Goal: Task Accomplishment & Management: Use online tool/utility

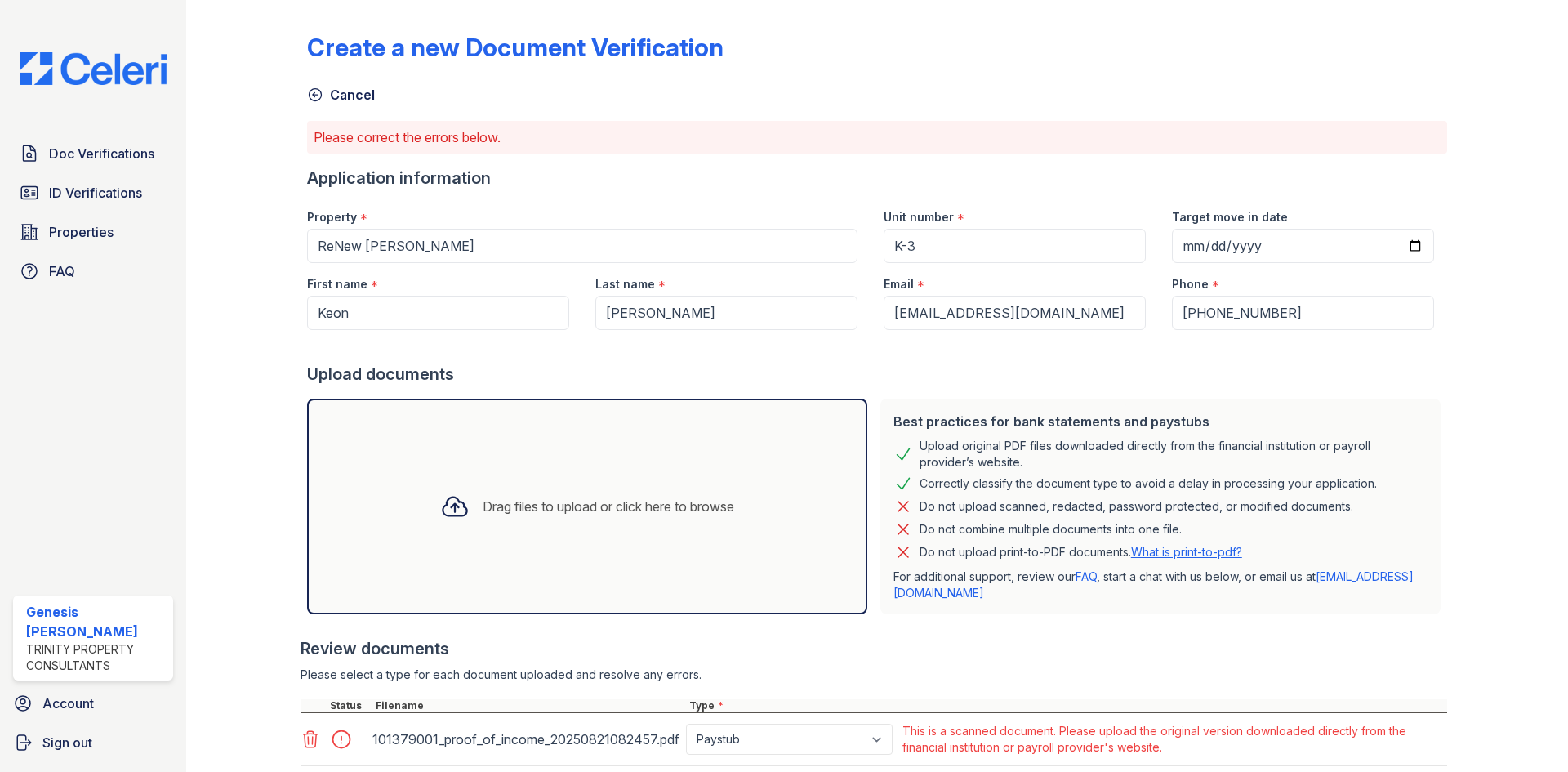
scroll to position [153, 0]
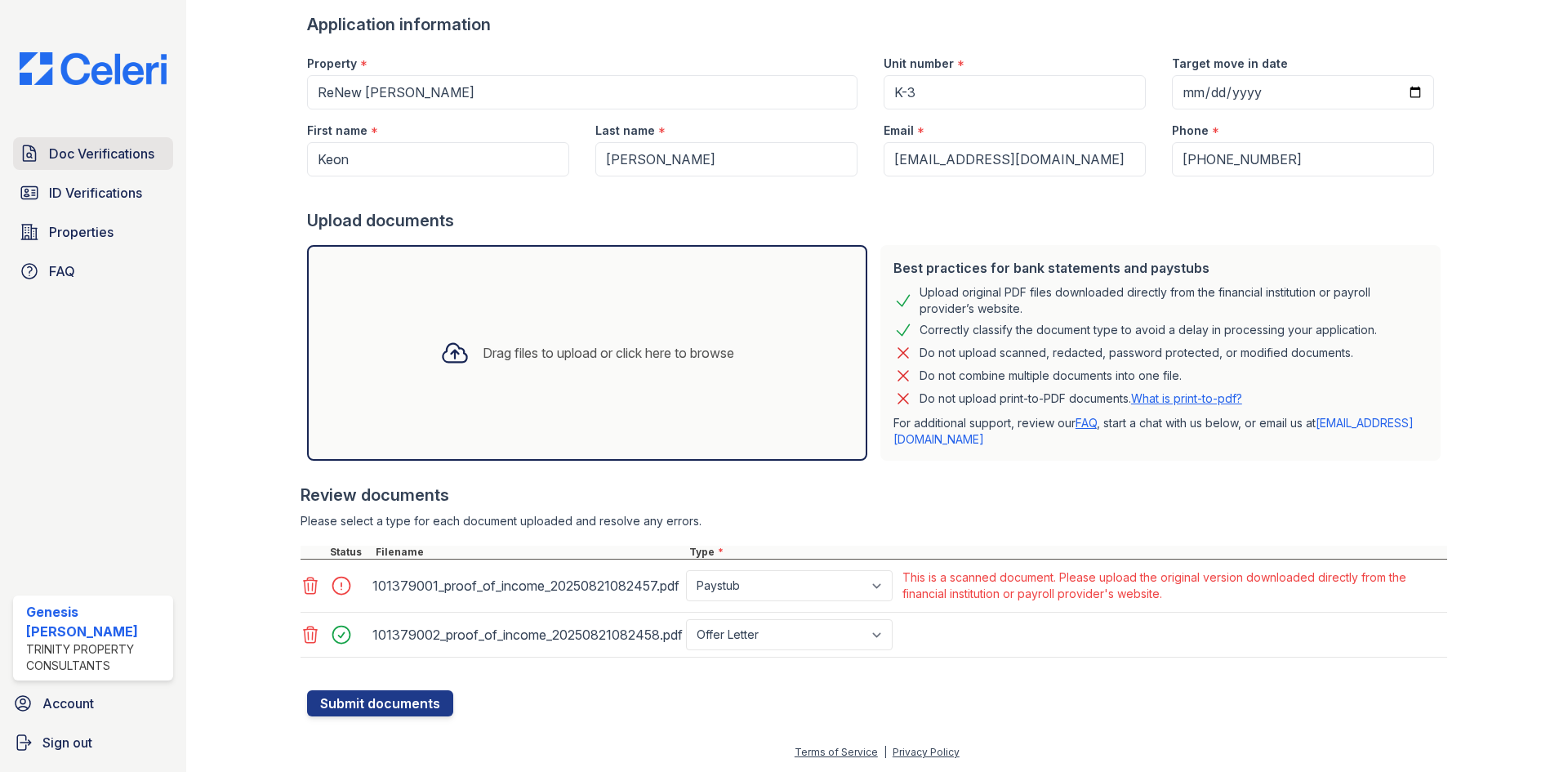
click at [128, 152] on span "Doc Verifications" at bounding box center [102, 153] width 106 height 19
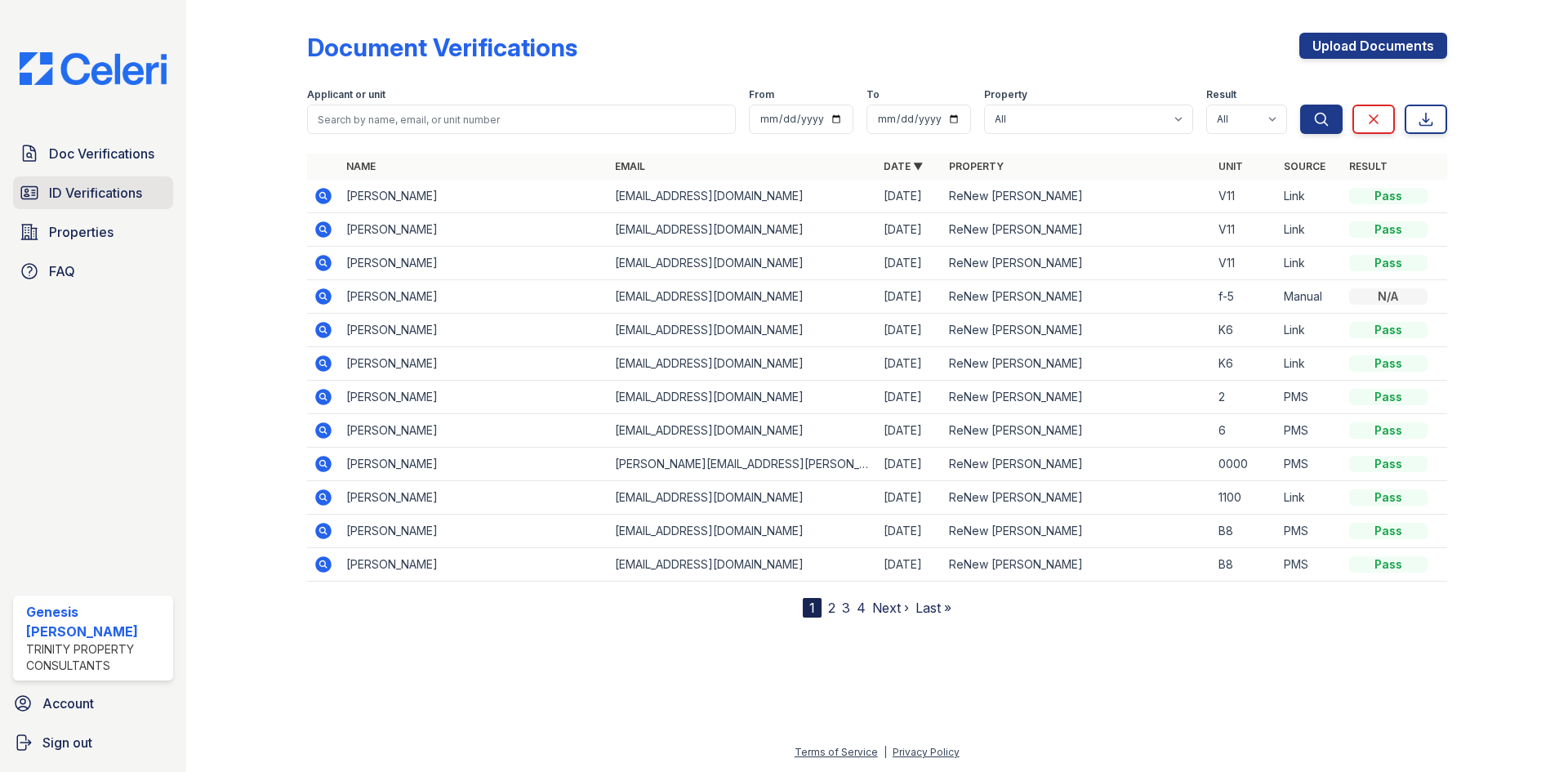
click at [68, 193] on span "ID Verifications" at bounding box center [96, 193] width 93 height 19
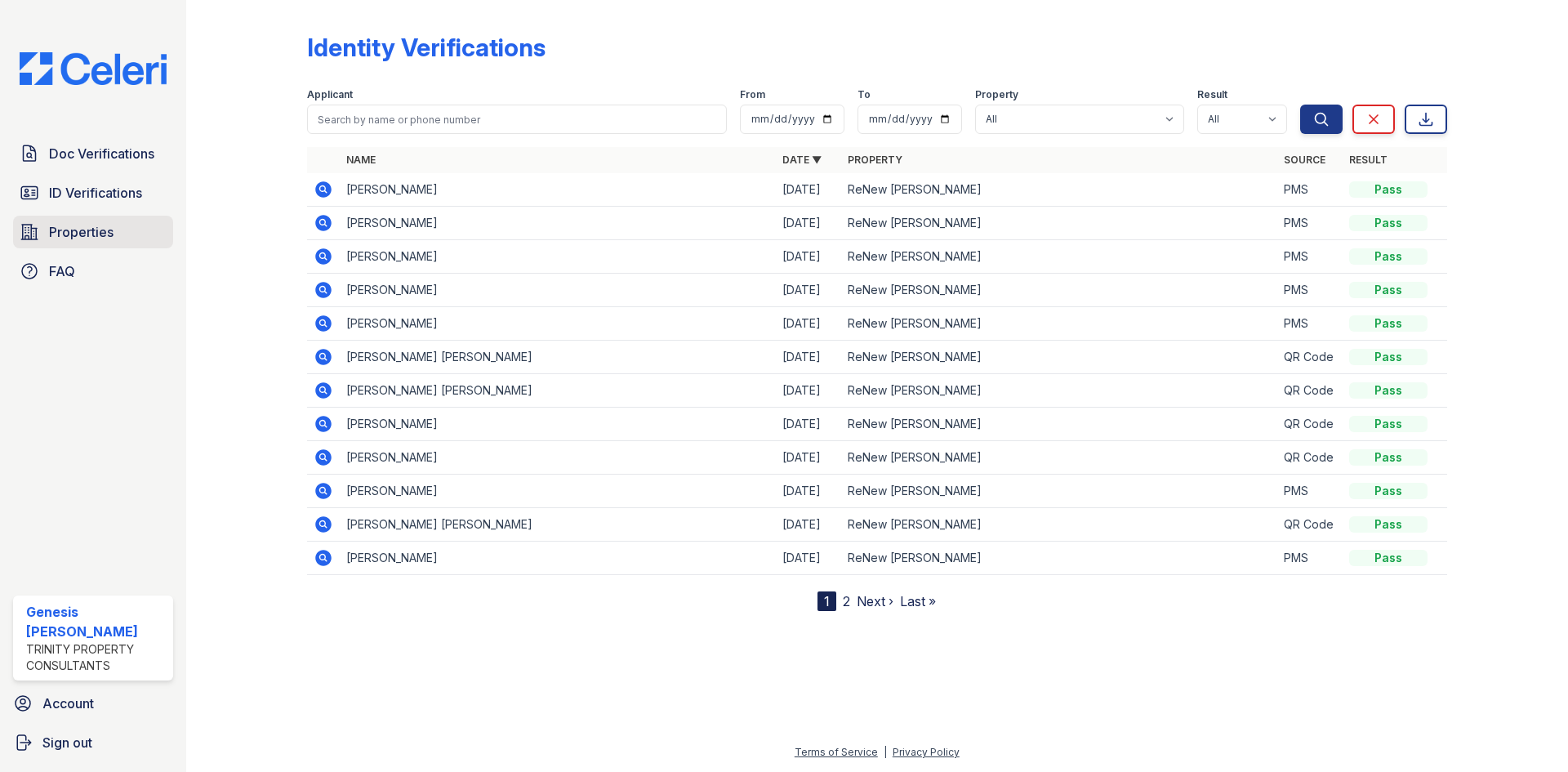
click at [127, 229] on link "Properties" at bounding box center [93, 232] width 160 height 33
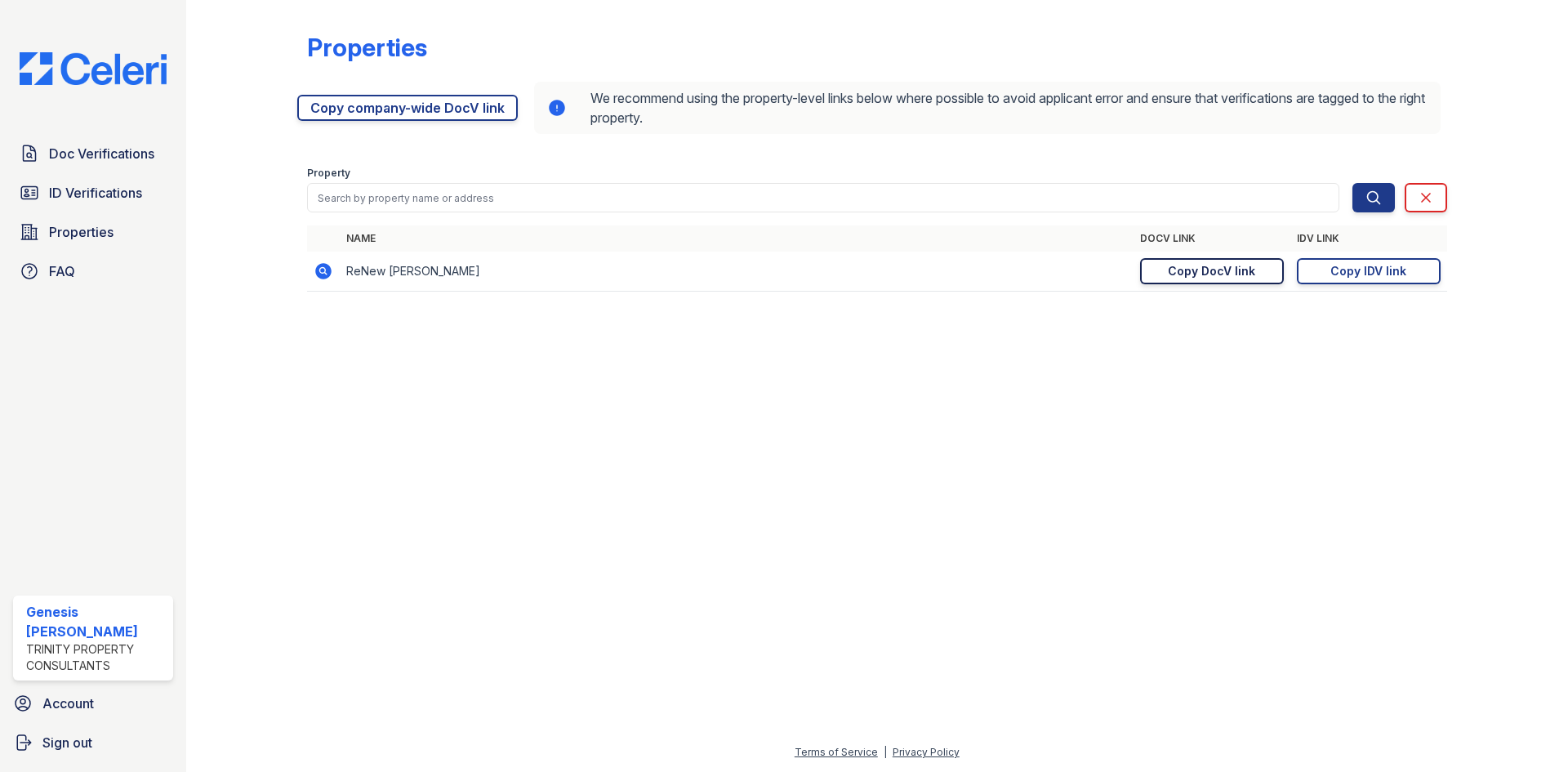
click at [1240, 271] on div "Copy DocV link" at bounding box center [1211, 271] width 87 height 17
click at [101, 168] on link "Doc Verifications" at bounding box center [93, 153] width 160 height 33
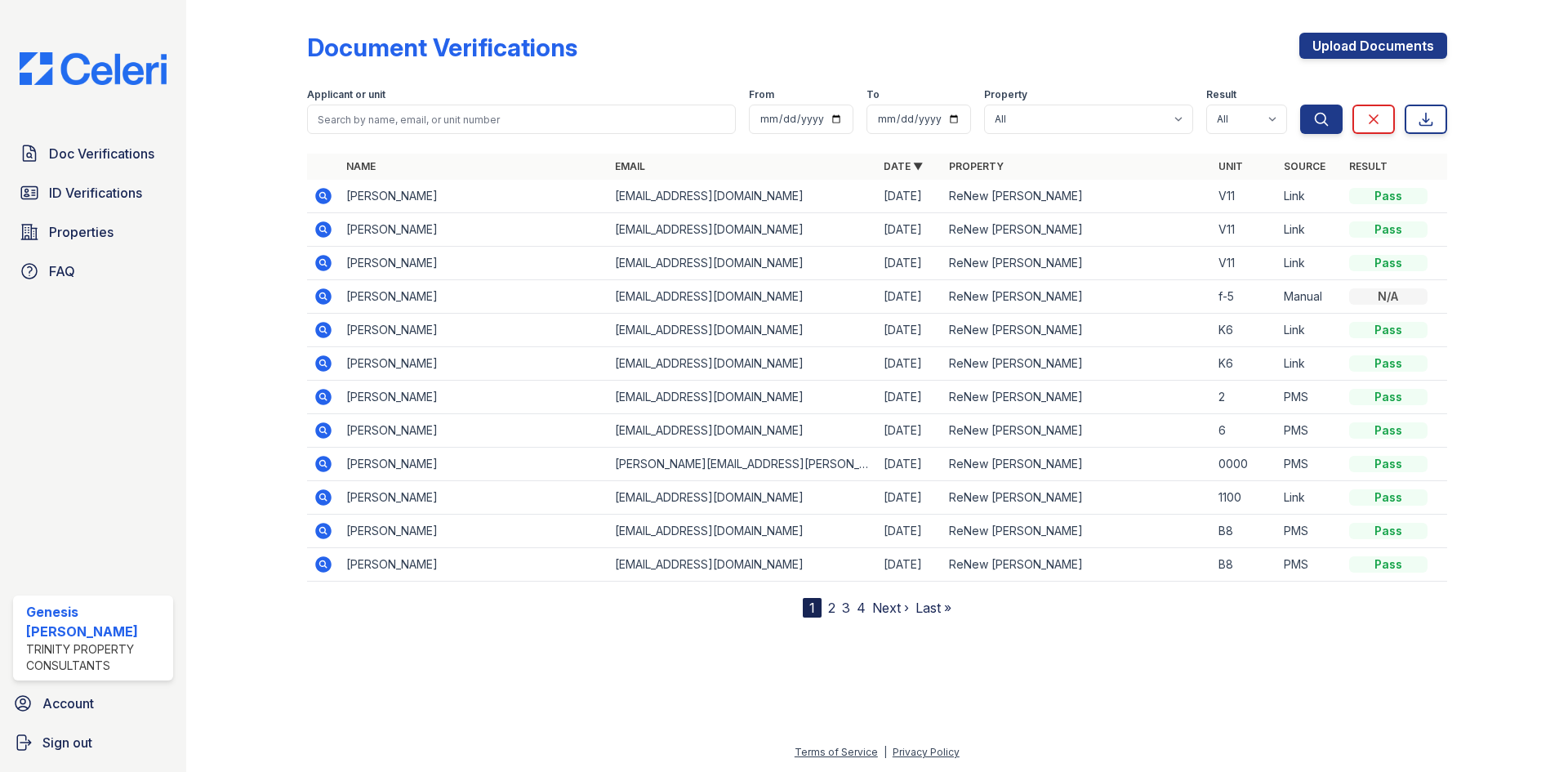
click at [323, 196] on icon at bounding box center [322, 195] width 4 height 4
